Goal: Information Seeking & Learning: Learn about a topic

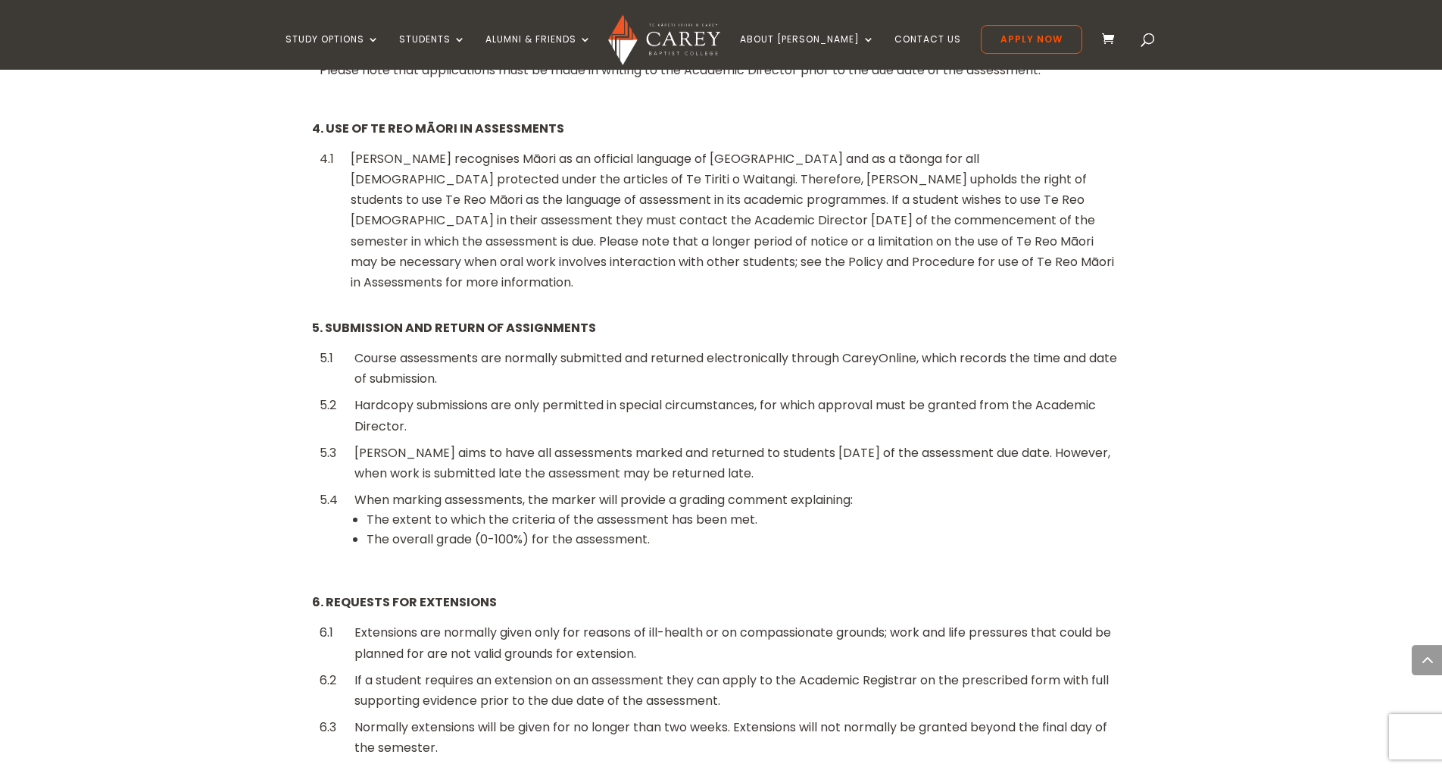
scroll to position [1005, 0]
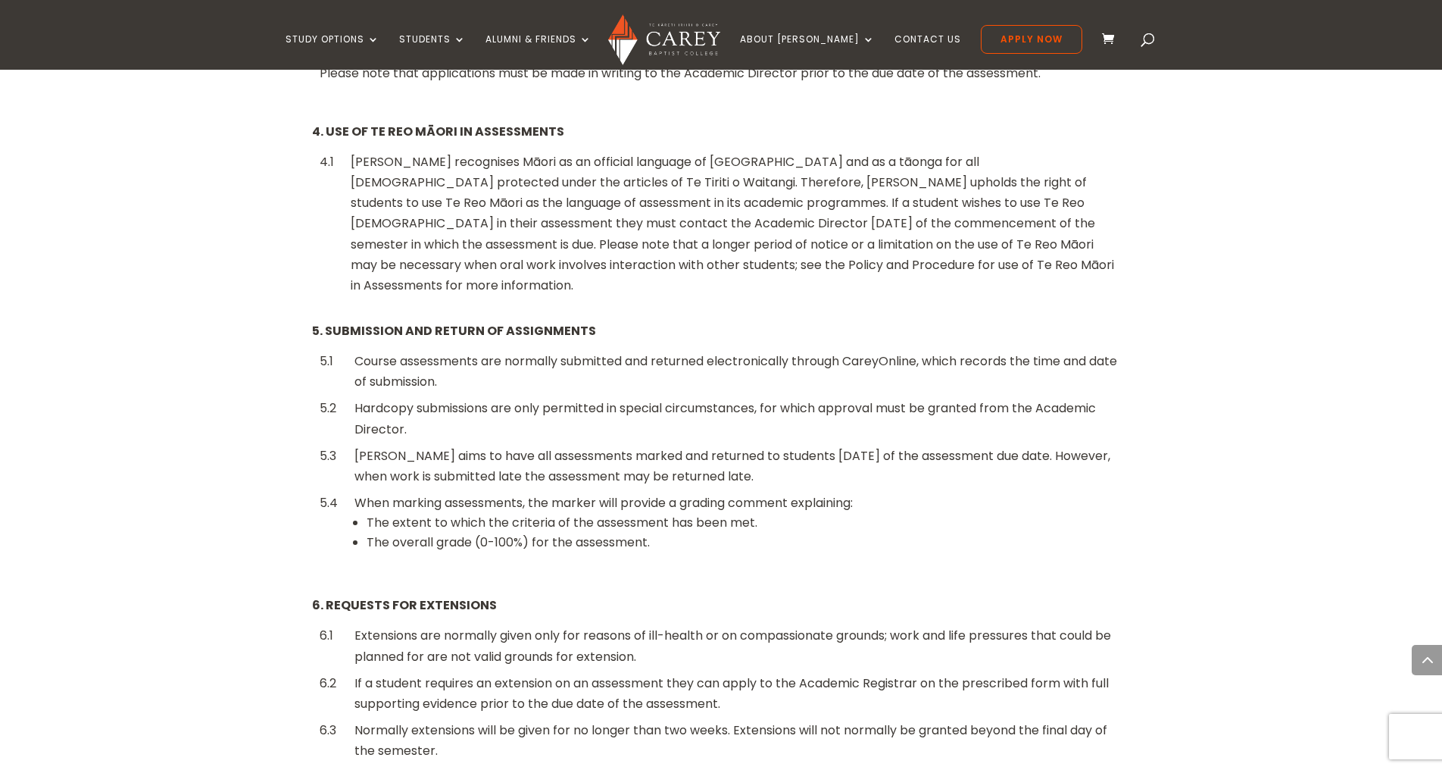
click at [743, 196] on div "Carey recognises Māori as an official language of New Zealand and as a tāonga f…" at bounding box center [737, 224] width 772 height 144
click at [743, 197] on div "Carey recognises Māori as an official language of New Zealand and as a tāonga f…" at bounding box center [737, 224] width 772 height 144
click at [520, 219] on div "Carey recognises Māori as an official language of New Zealand and as a tāonga f…" at bounding box center [737, 224] width 772 height 144
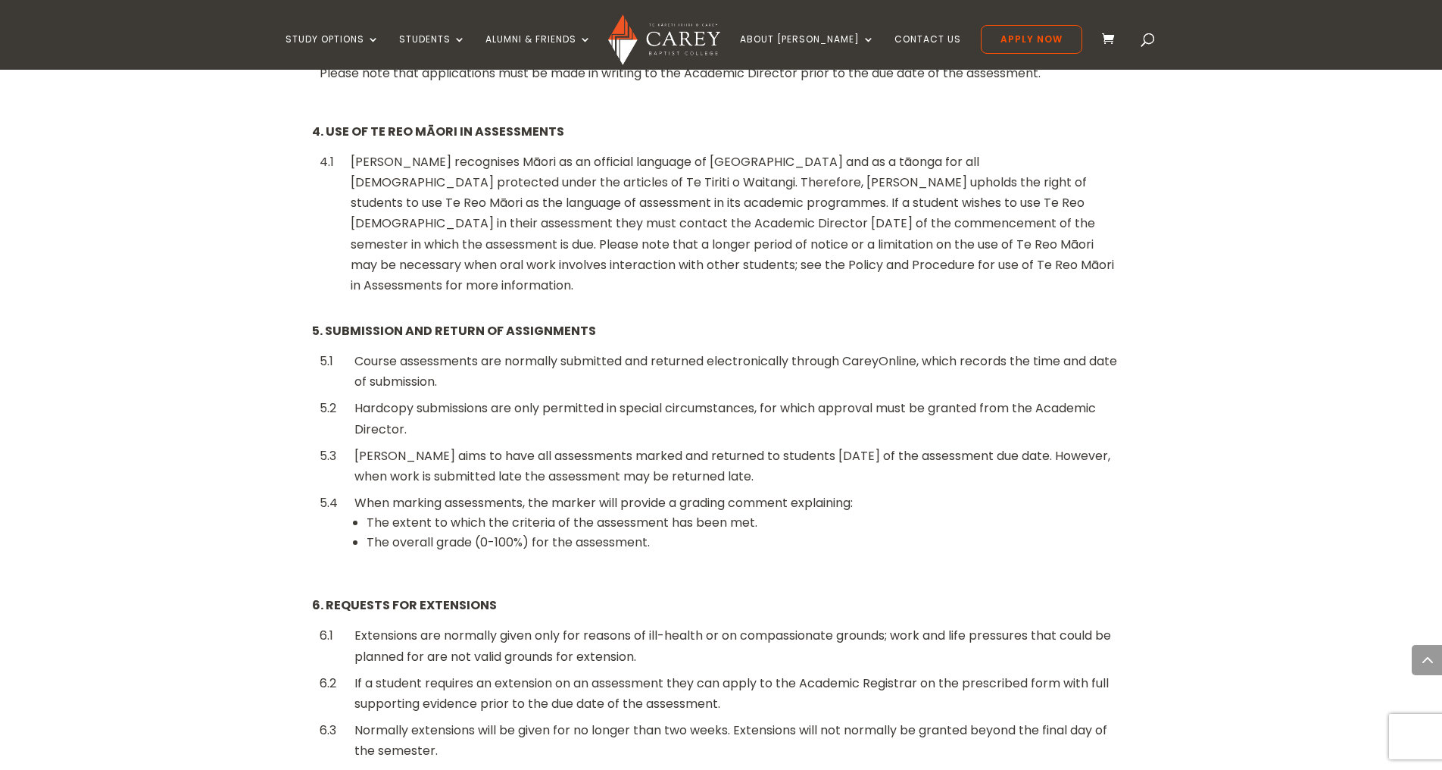
click at [620, 223] on div "Carey recognises Māori as an official language of New Zealand and as a tāonga f…" at bounding box center [737, 224] width 772 height 144
click at [627, 223] on div "Carey recognises Māori as an official language of New Zealand and as a tāonga f…" at bounding box center [737, 224] width 772 height 144
click at [733, 211] on div "Carey recognises Māori as an official language of New Zealand and as a tāonga f…" at bounding box center [737, 224] width 772 height 144
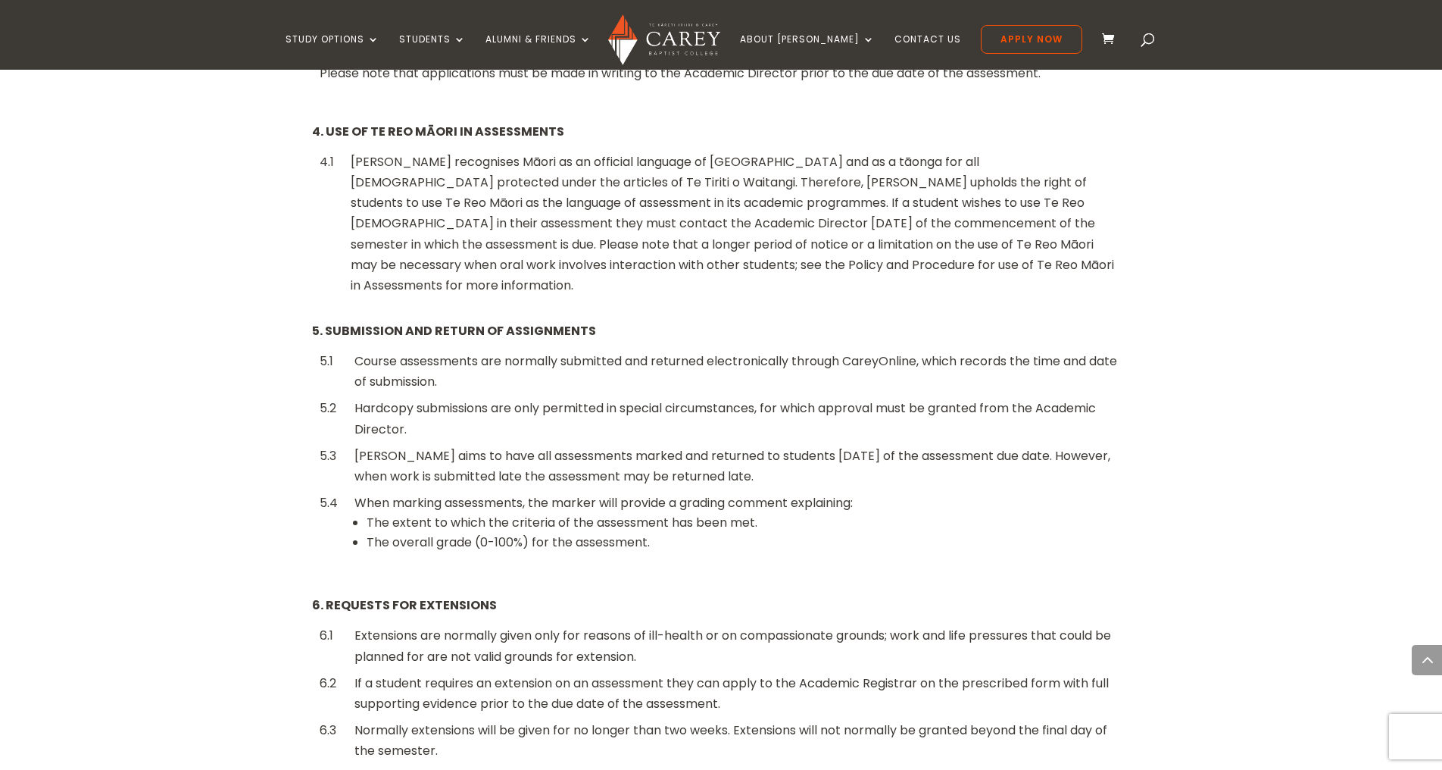
click at [733, 211] on div "Carey recognises Māori as an official language of New Zealand and as a tāonga f…" at bounding box center [737, 224] width 772 height 144
click at [723, 224] on div "Carey recognises Māori as an official language of New Zealand and as a tāonga f…" at bounding box center [737, 224] width 772 height 144
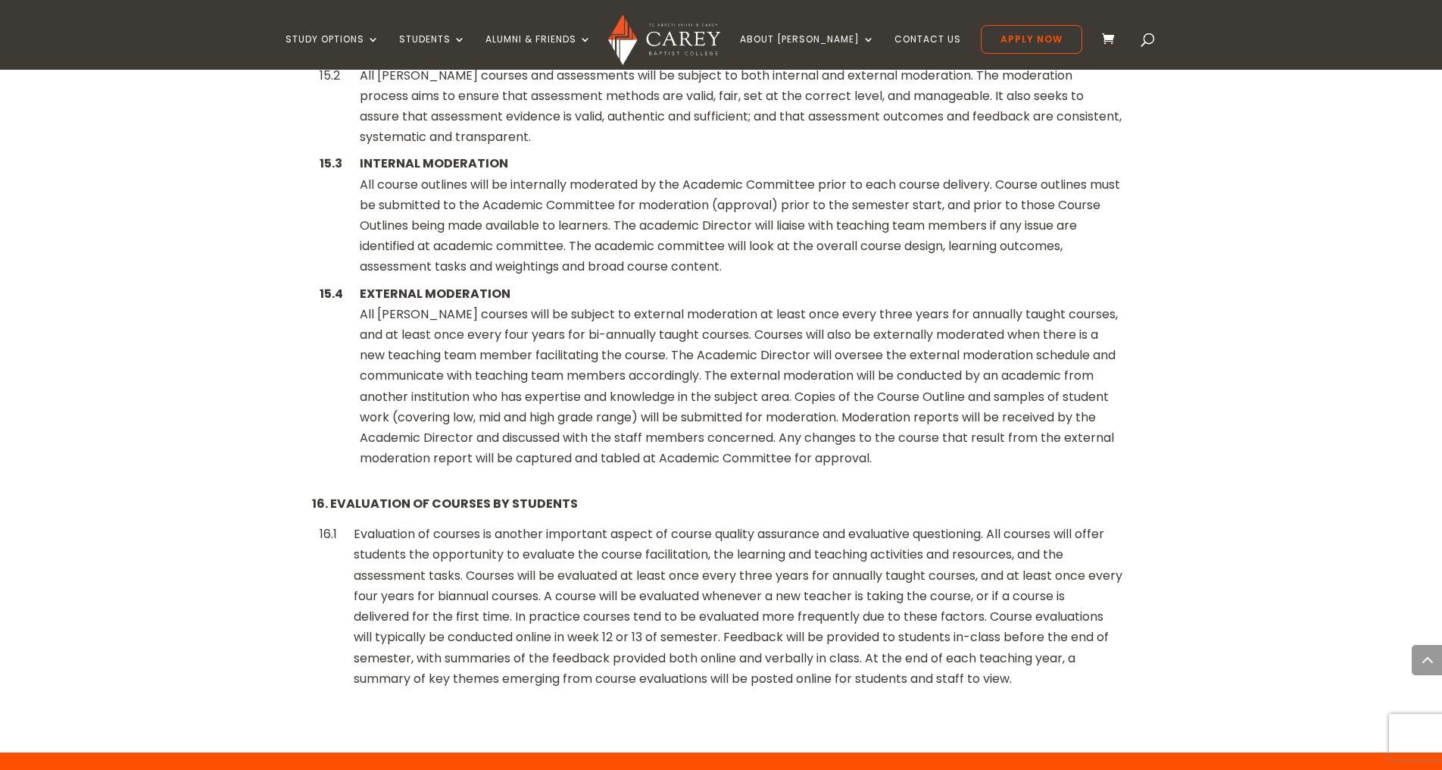
scroll to position [5641, 0]
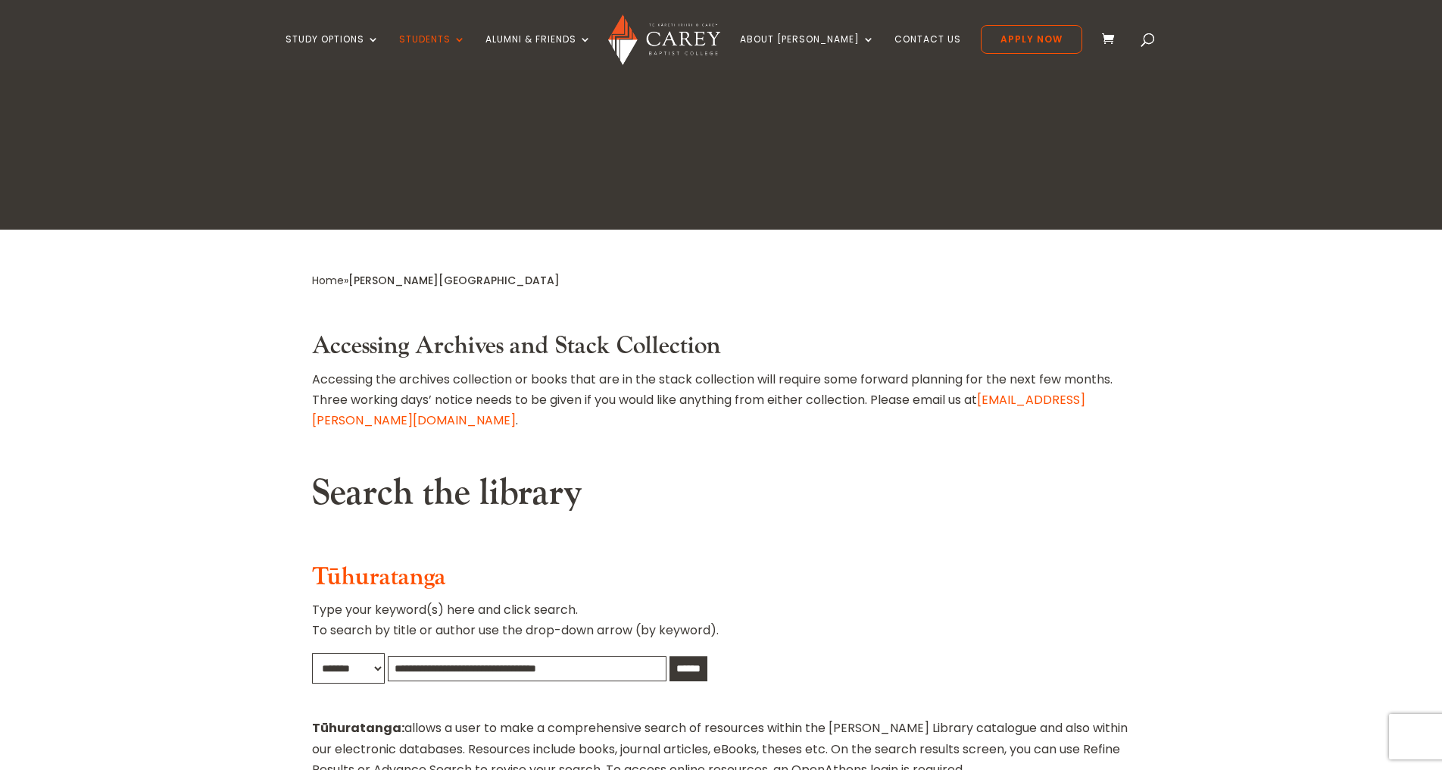
scroll to position [386, 0]
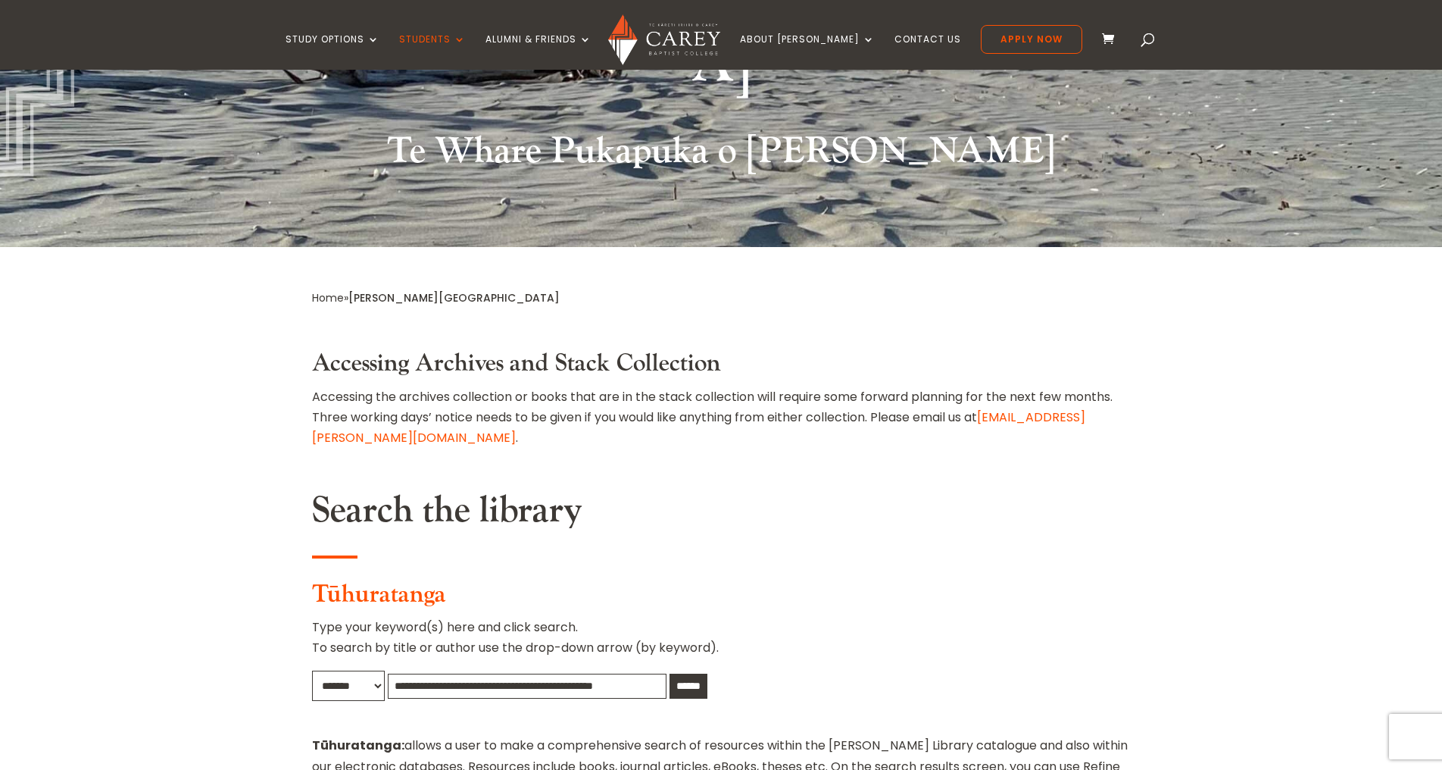
type input "**********"
click at [670, 673] on input "******" at bounding box center [689, 685] width 38 height 25
